Goal: Find specific page/section: Find specific page/section

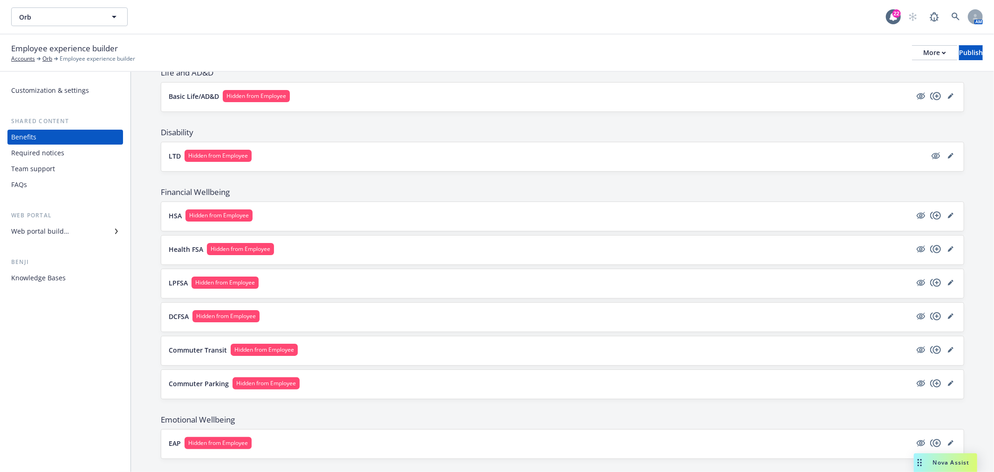
scroll to position [431, 0]
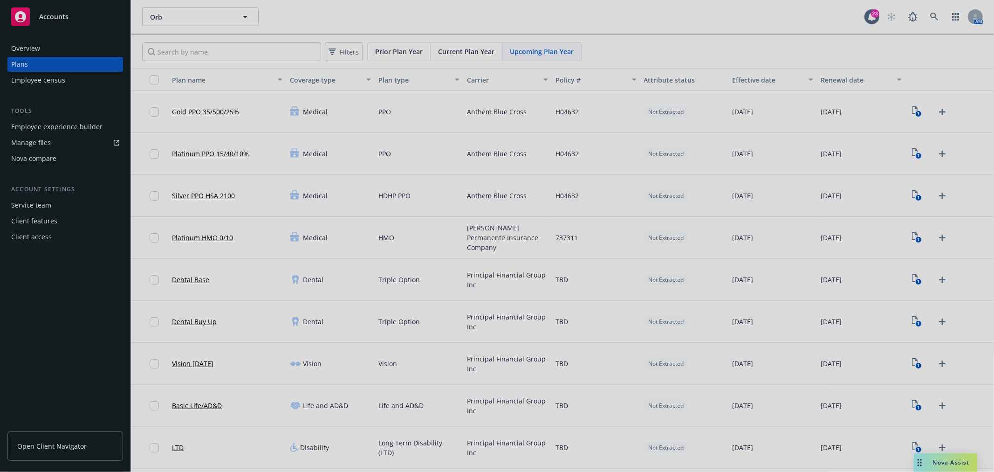
scroll to position [248, 0]
